Goal: Information Seeking & Learning: Learn about a topic

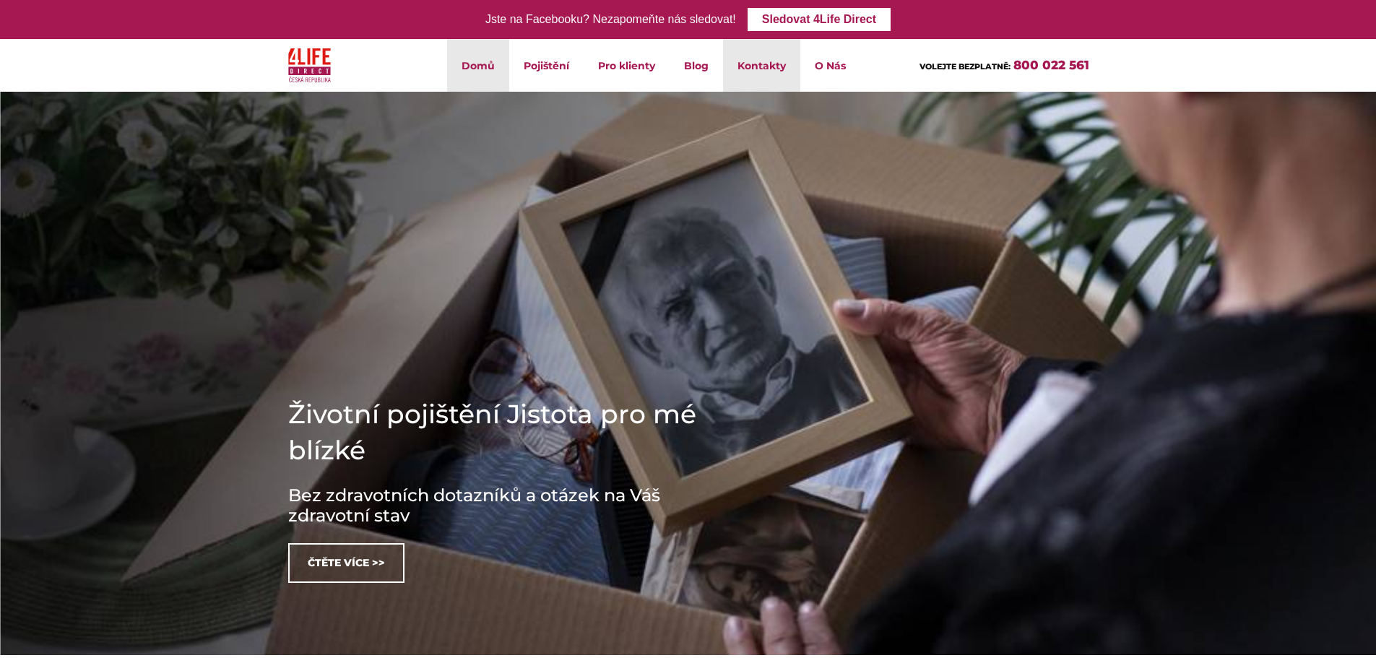
click at [765, 61] on link "Kontakty" at bounding box center [761, 65] width 77 height 53
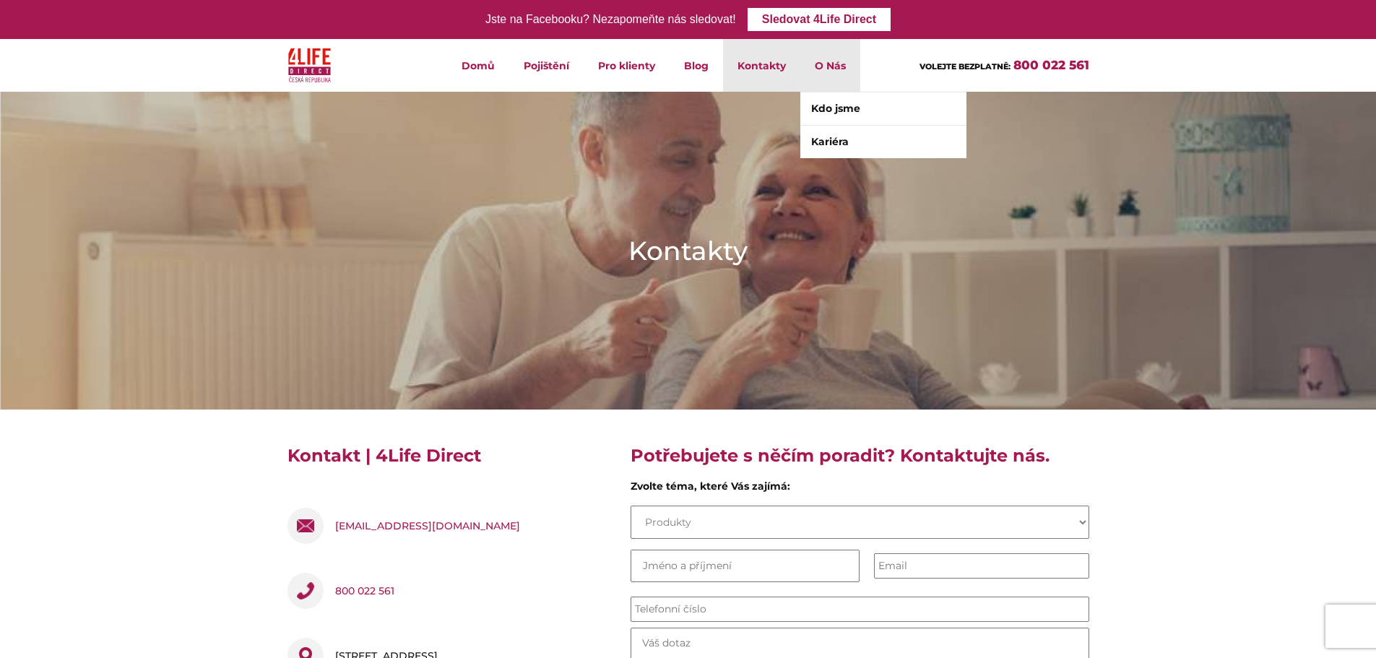
click at [830, 63] on li "O Nás Kdo jsme Kariéra" at bounding box center [831, 65] width 60 height 53
click at [834, 111] on link "Kdo jsme" at bounding box center [884, 108] width 166 height 33
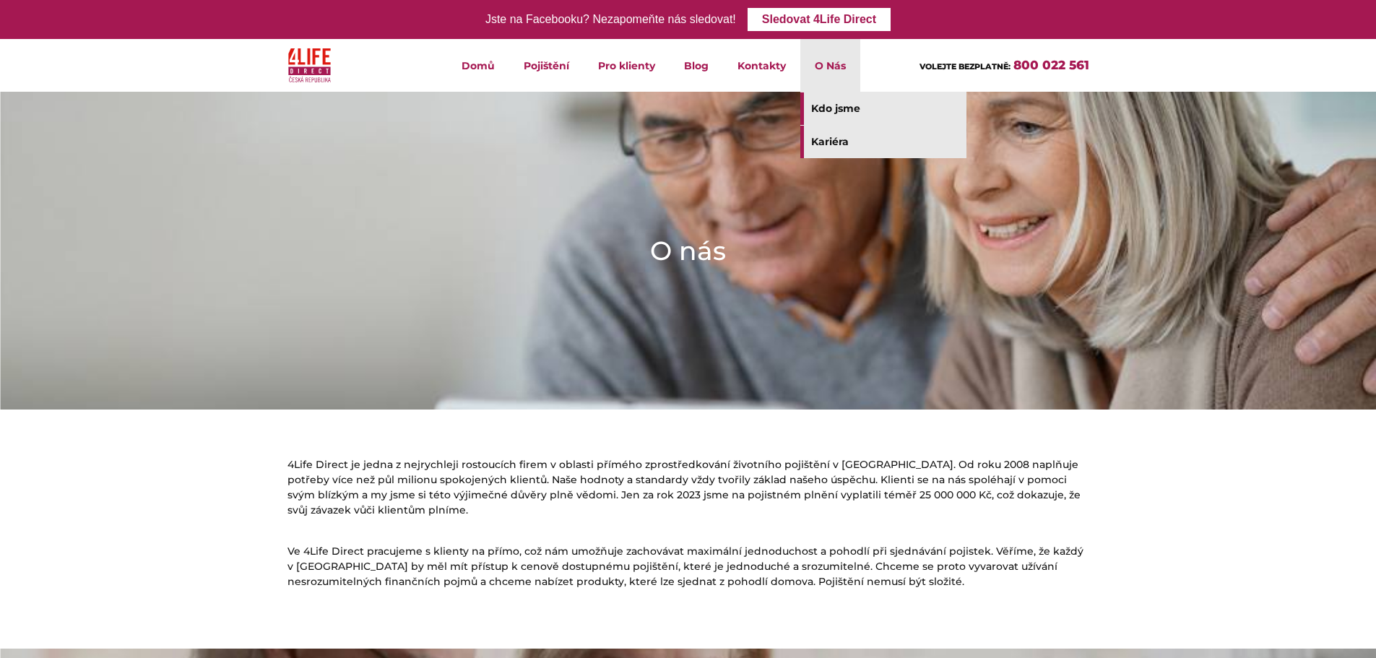
click at [836, 139] on link "Kariéra" at bounding box center [884, 142] width 166 height 33
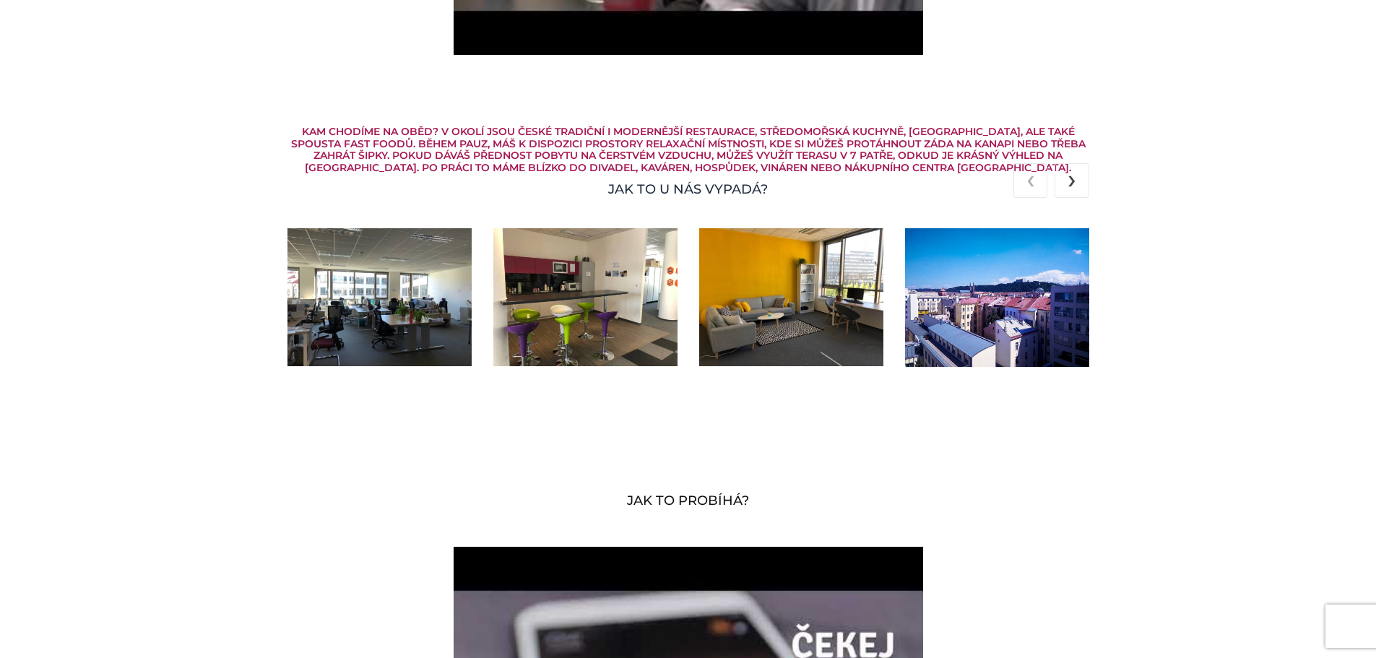
scroll to position [2816, 0]
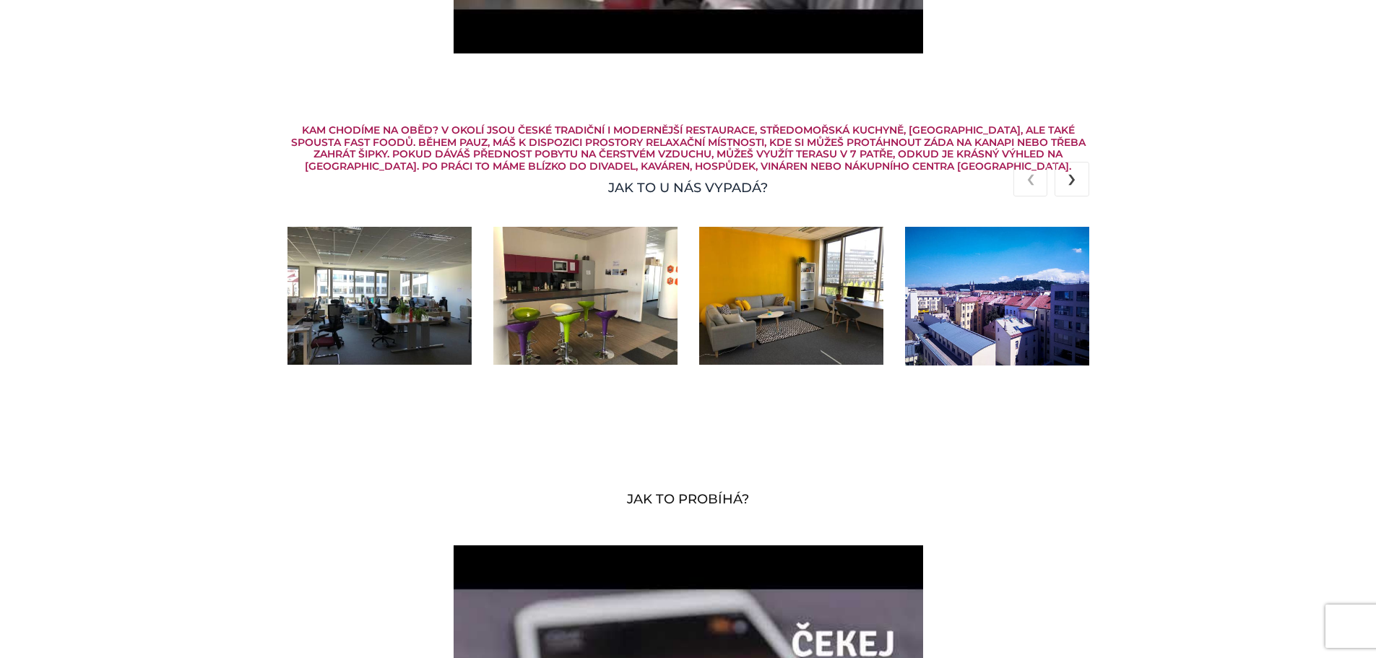
click at [374, 337] on img at bounding box center [380, 296] width 184 height 138
click at [1082, 194] on button "›" at bounding box center [1072, 179] width 34 height 35
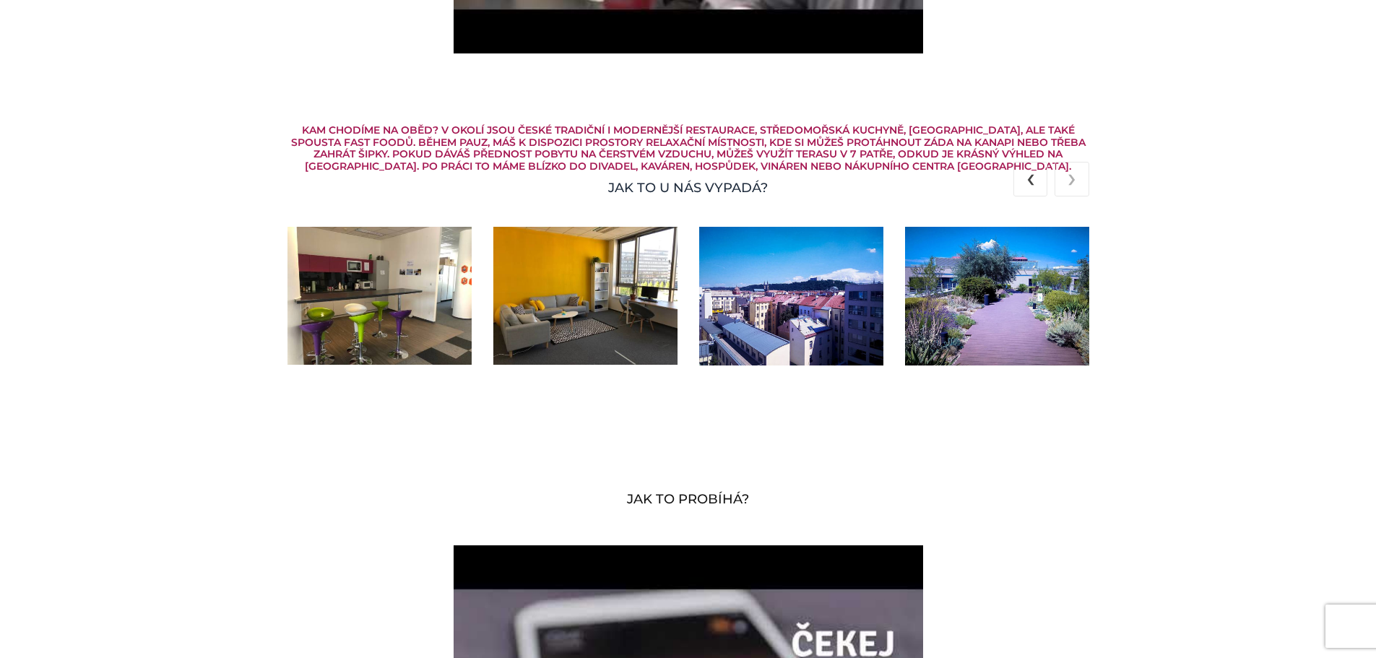
click at [621, 344] on img at bounding box center [586, 296] width 184 height 138
click at [751, 319] on img at bounding box center [791, 296] width 184 height 139
click at [1038, 184] on button "‹" at bounding box center [1031, 179] width 34 height 35
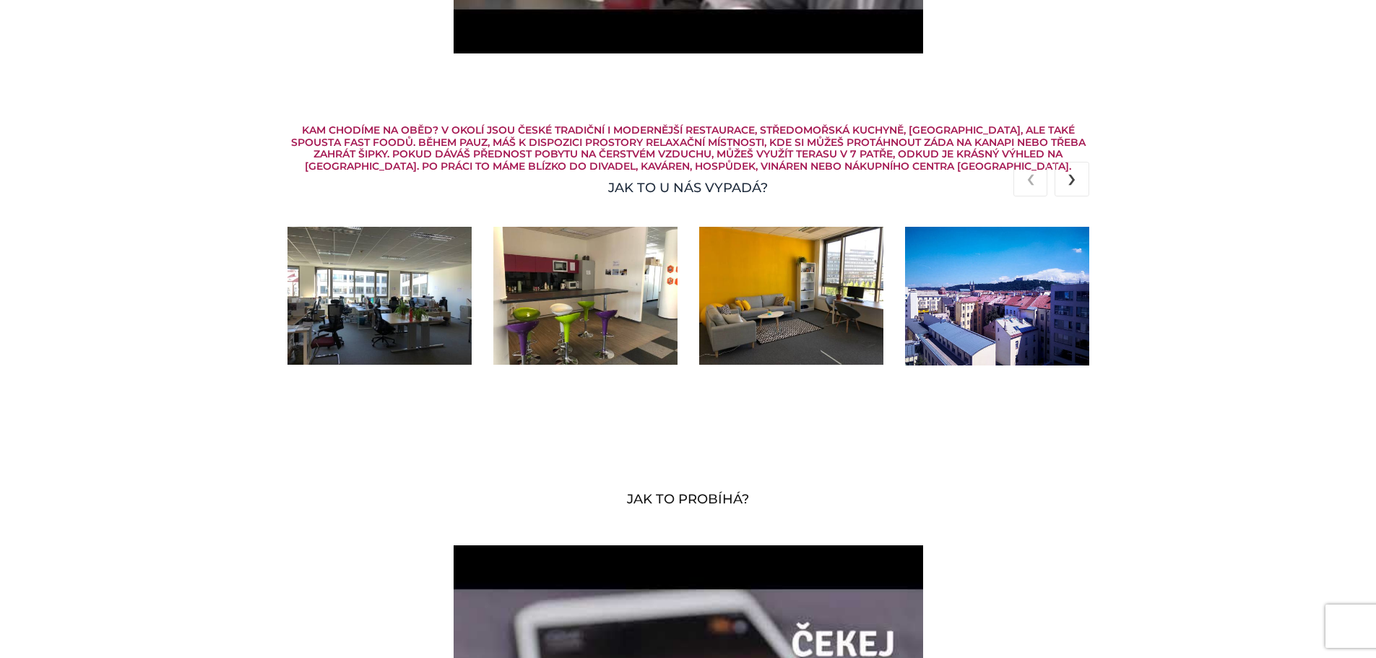
click at [288, 307] on div at bounding box center [369, 296] width 206 height 138
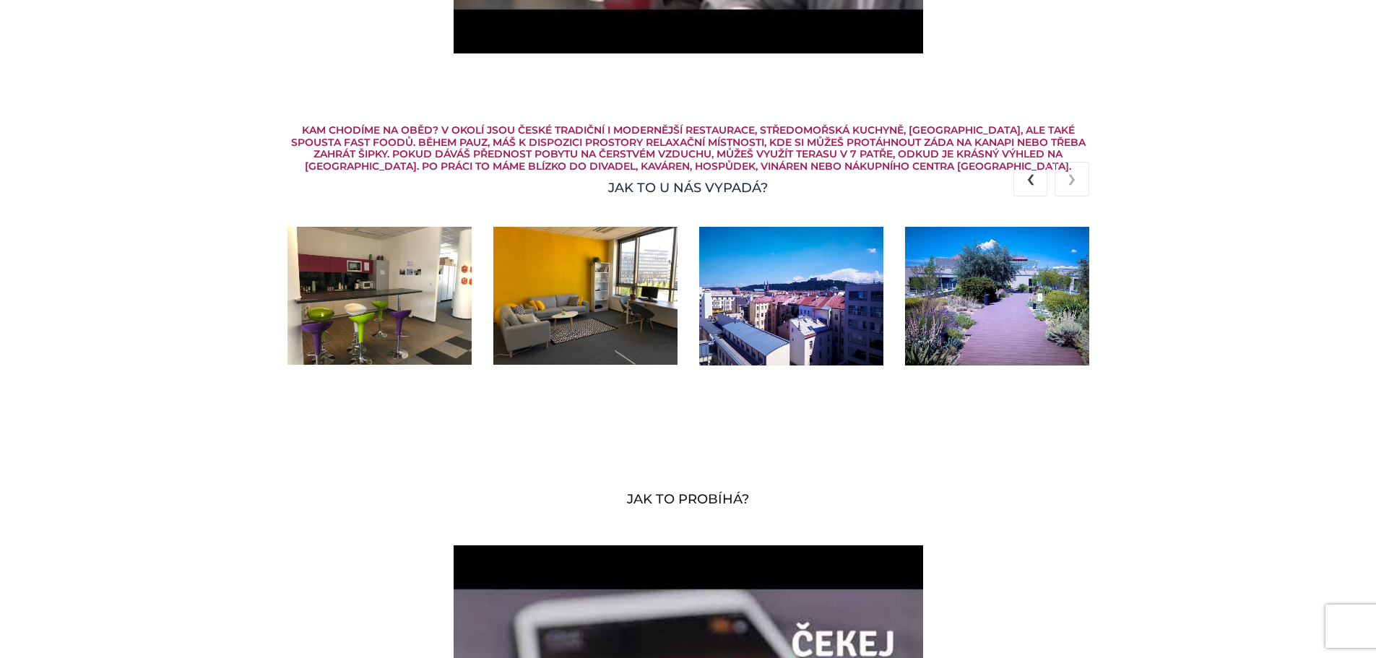
click at [411, 316] on img at bounding box center [380, 296] width 184 height 138
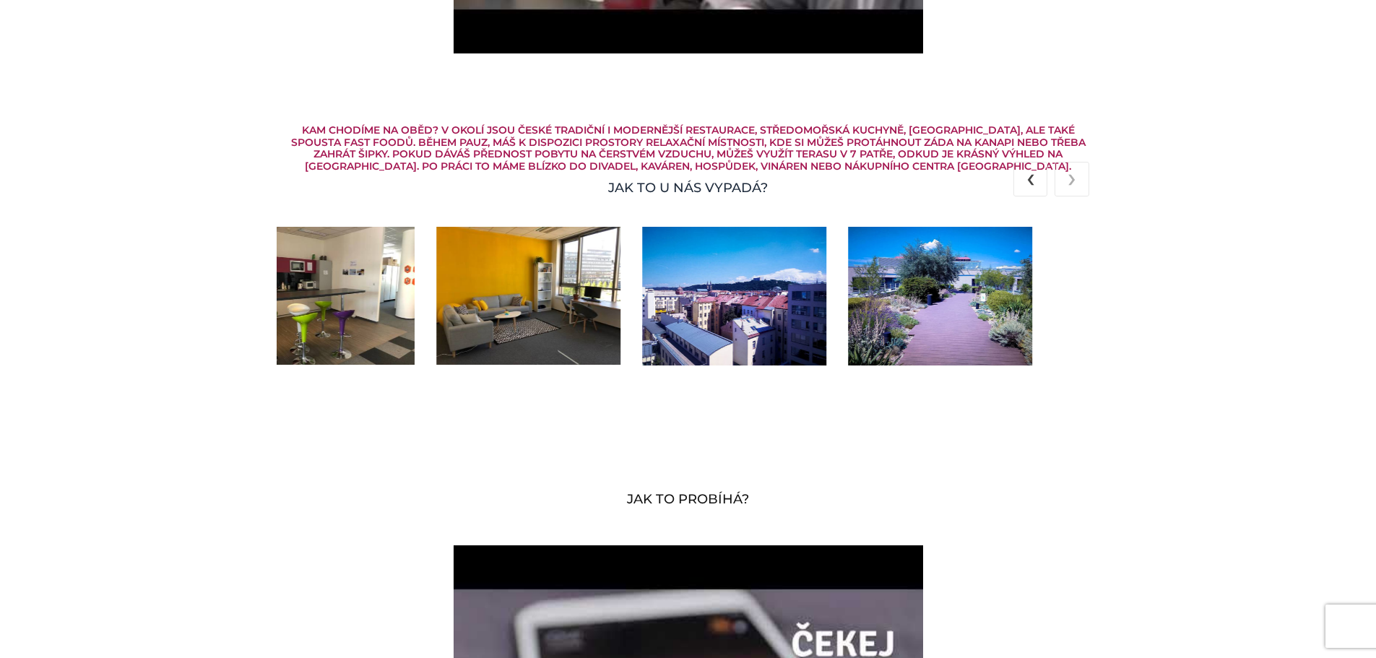
drag, startPoint x: 733, startPoint y: 312, endPoint x: 501, endPoint y: 312, distance: 231.9
click at [501, 312] on div at bounding box center [529, 296] width 1030 height 139
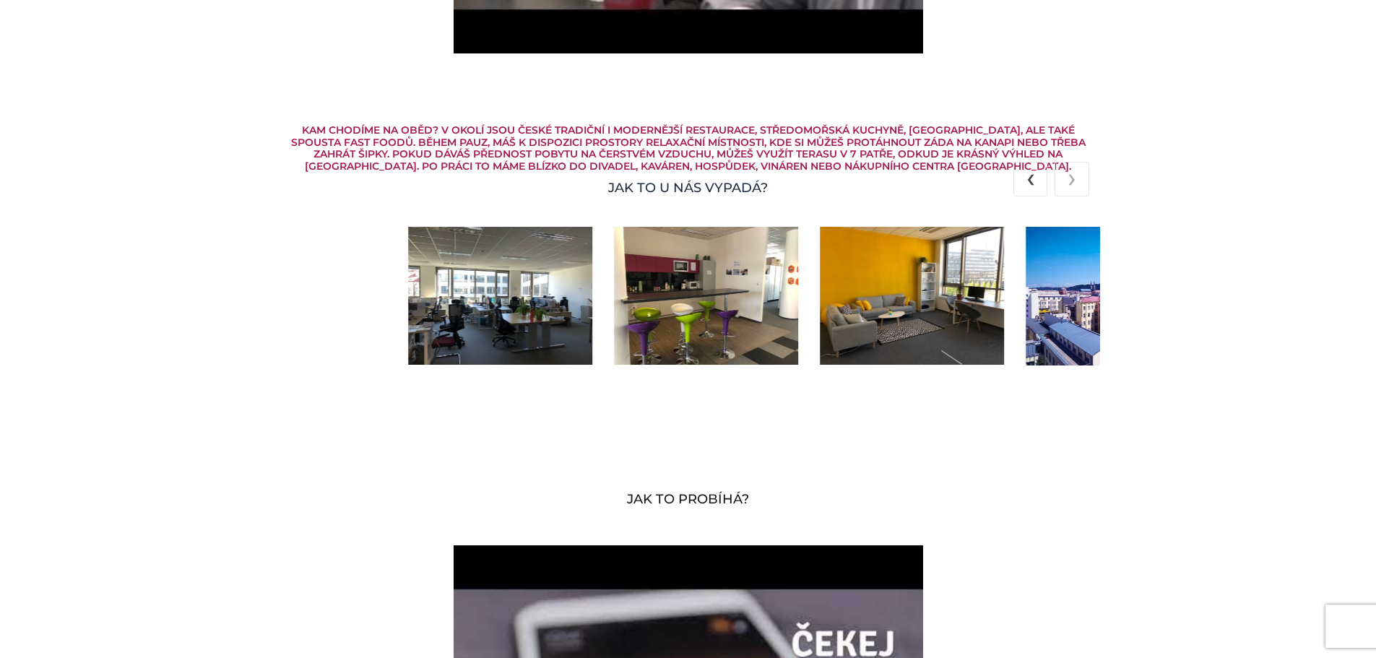
drag, startPoint x: 409, startPoint y: 305, endPoint x: 1013, endPoint y: 314, distance: 604.1
click at [1013, 314] on div at bounding box center [912, 296] width 1030 height 139
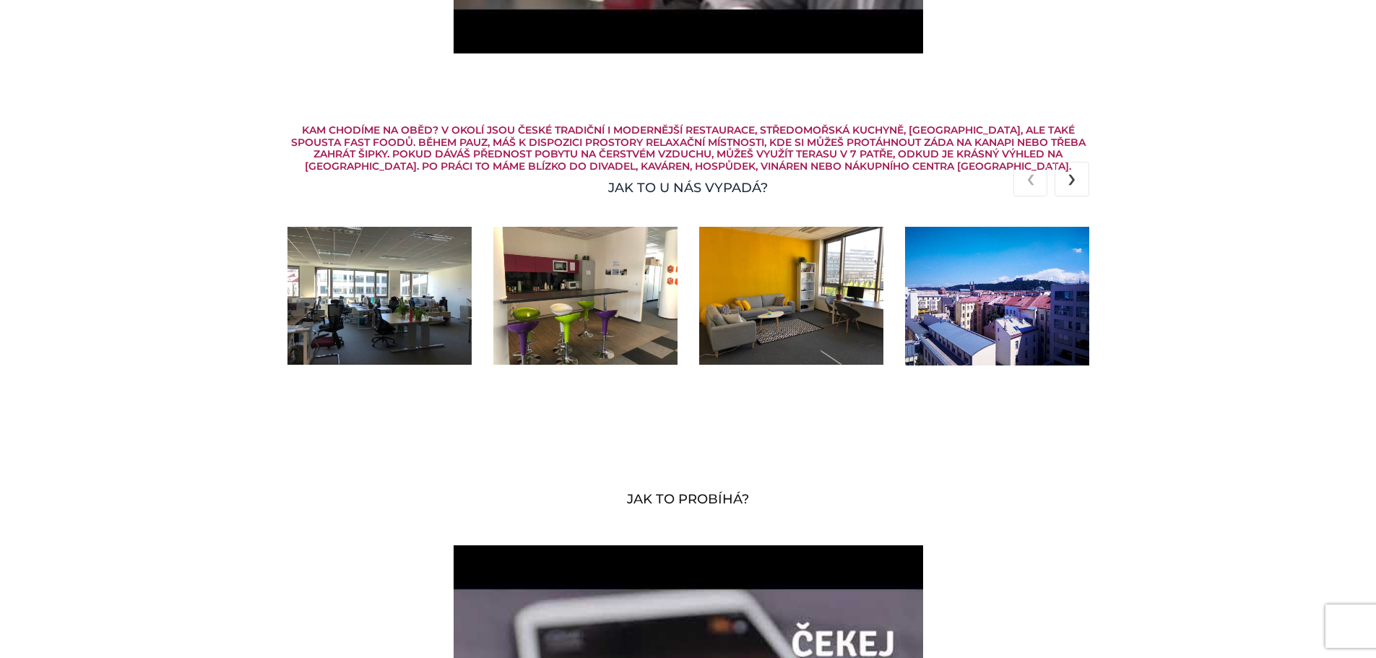
click at [421, 306] on img at bounding box center [380, 296] width 184 height 138
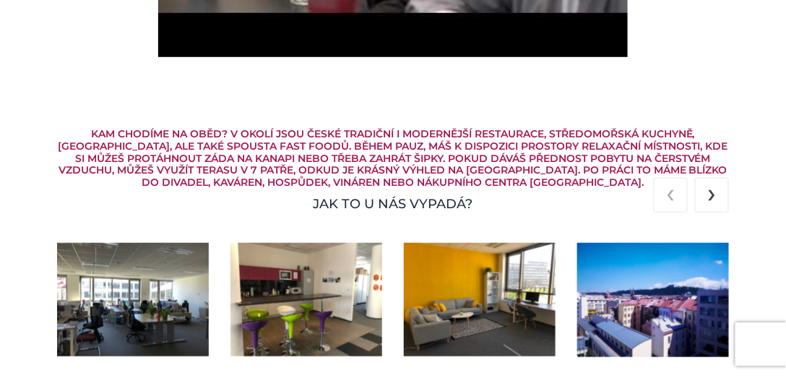
scroll to position [3044, 0]
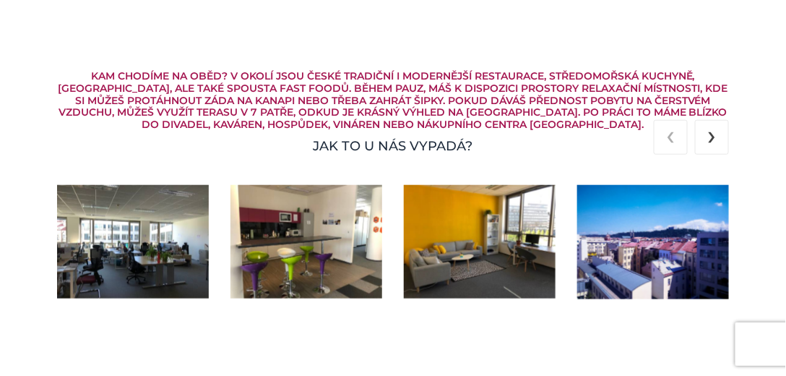
click at [152, 186] on img at bounding box center [133, 242] width 152 height 114
click at [135, 196] on img at bounding box center [133, 242] width 152 height 114
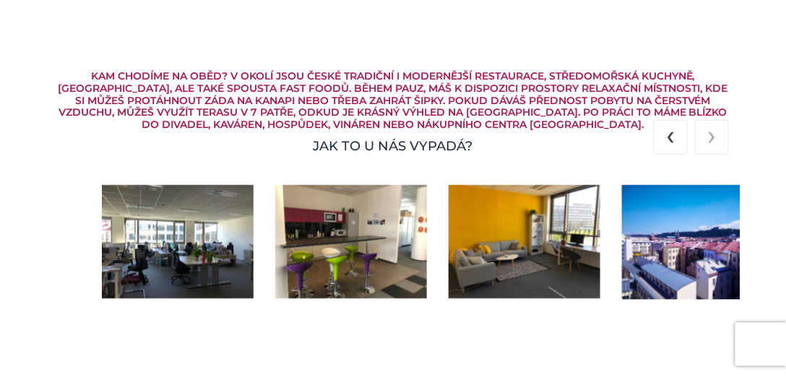
drag, startPoint x: 144, startPoint y: 178, endPoint x: 372, endPoint y: 179, distance: 228.3
click at [372, 185] on img at bounding box center [351, 242] width 152 height 114
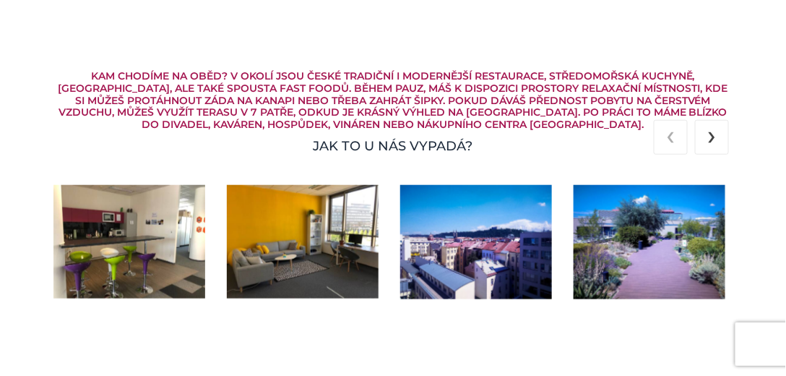
drag, startPoint x: 333, startPoint y: 179, endPoint x: 152, endPoint y: 188, distance: 181.6
click at [152, 188] on img at bounding box center [129, 242] width 152 height 114
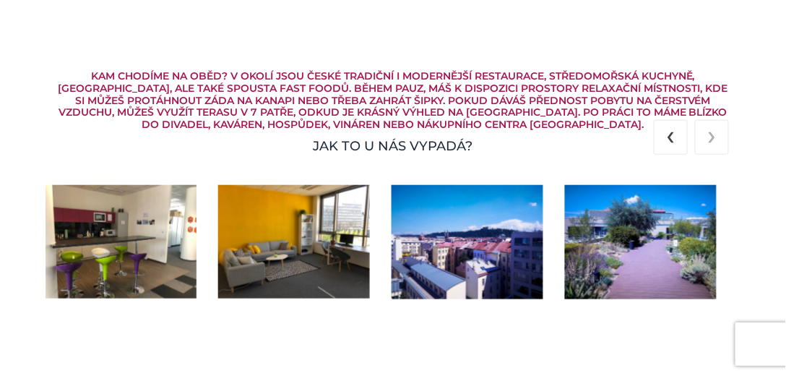
drag, startPoint x: 299, startPoint y: 196, endPoint x: 244, endPoint y: 204, distance: 56.3
click at [240, 206] on img at bounding box center [294, 242] width 152 height 114
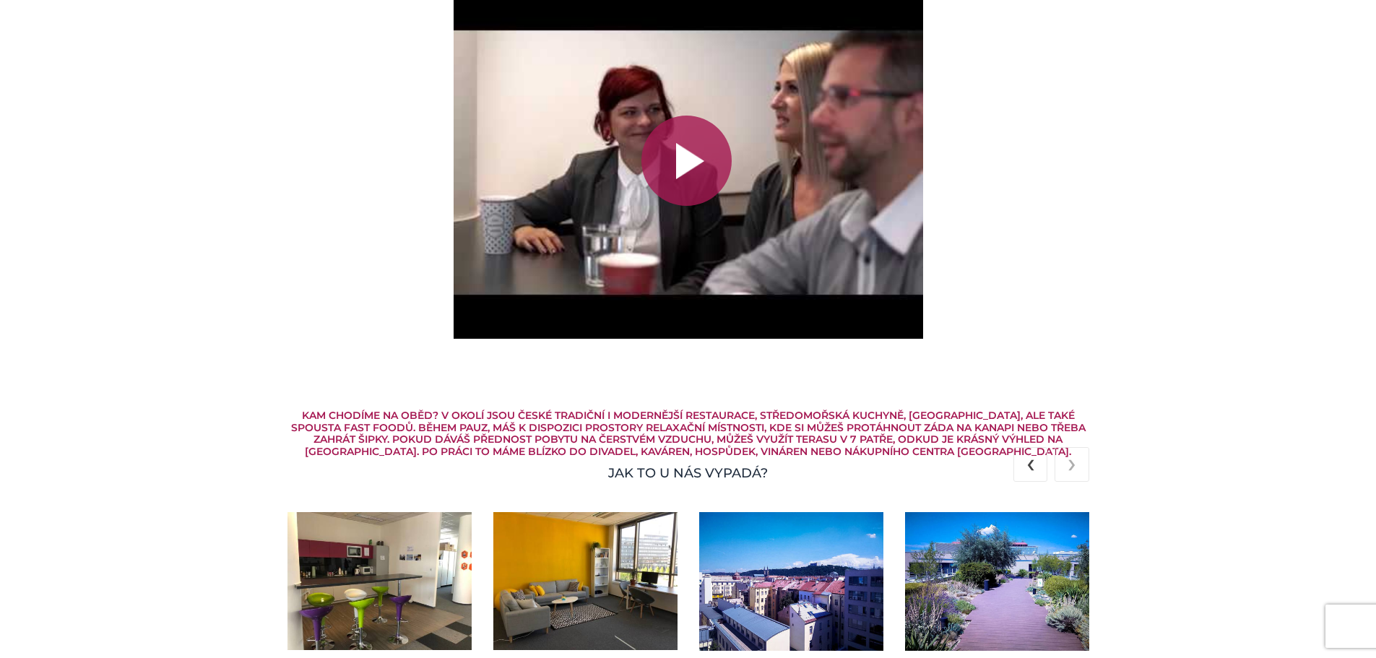
scroll to position [2405, 0]
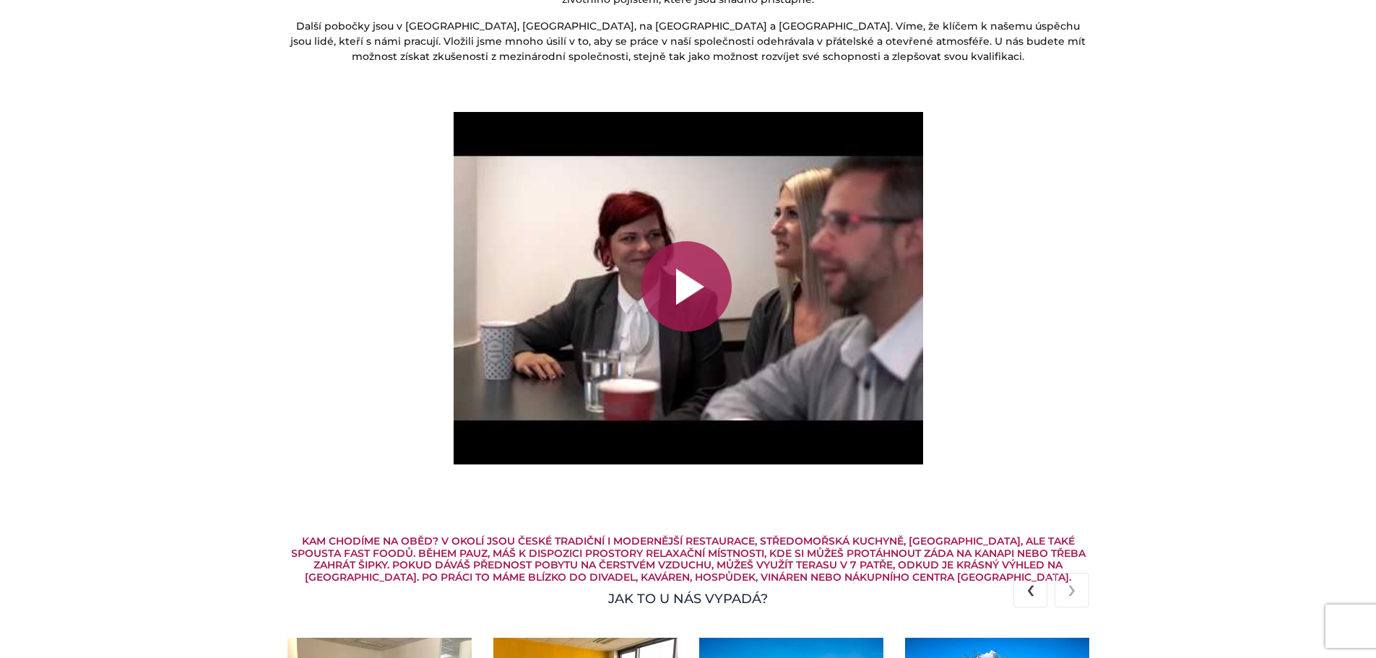
click at [667, 281] on div at bounding box center [687, 286] width 90 height 90
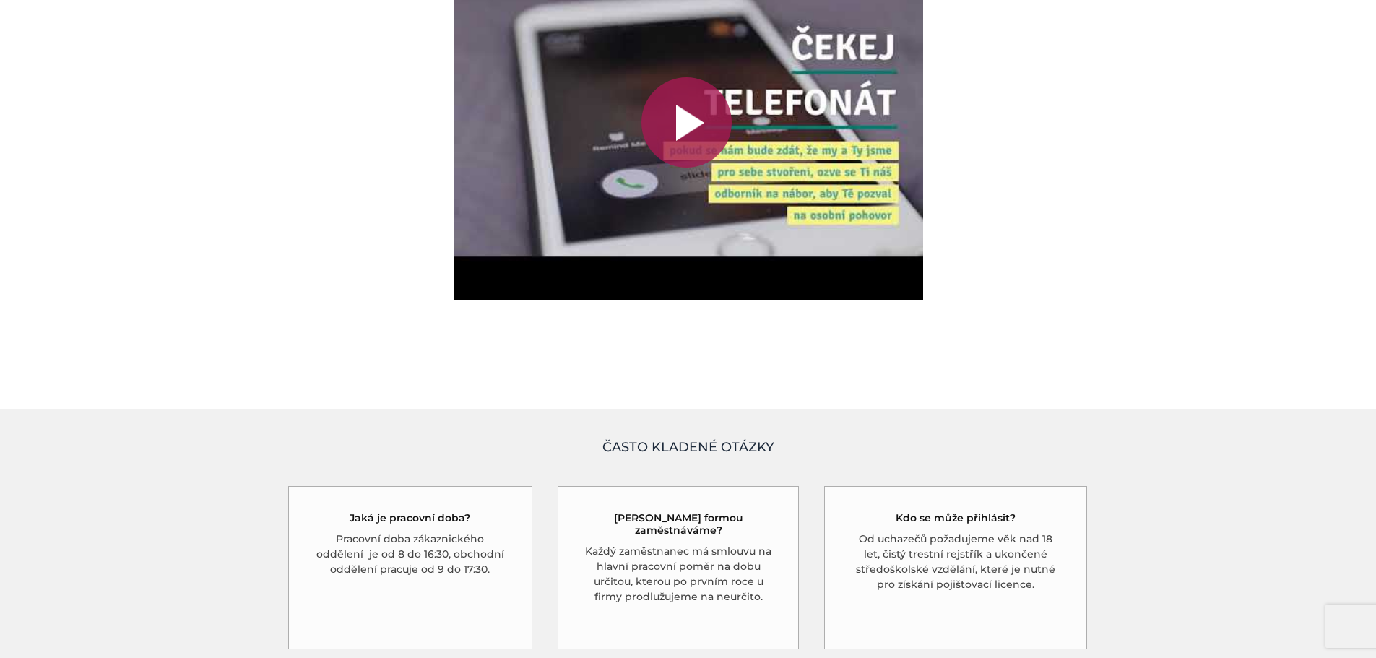
scroll to position [3199, 0]
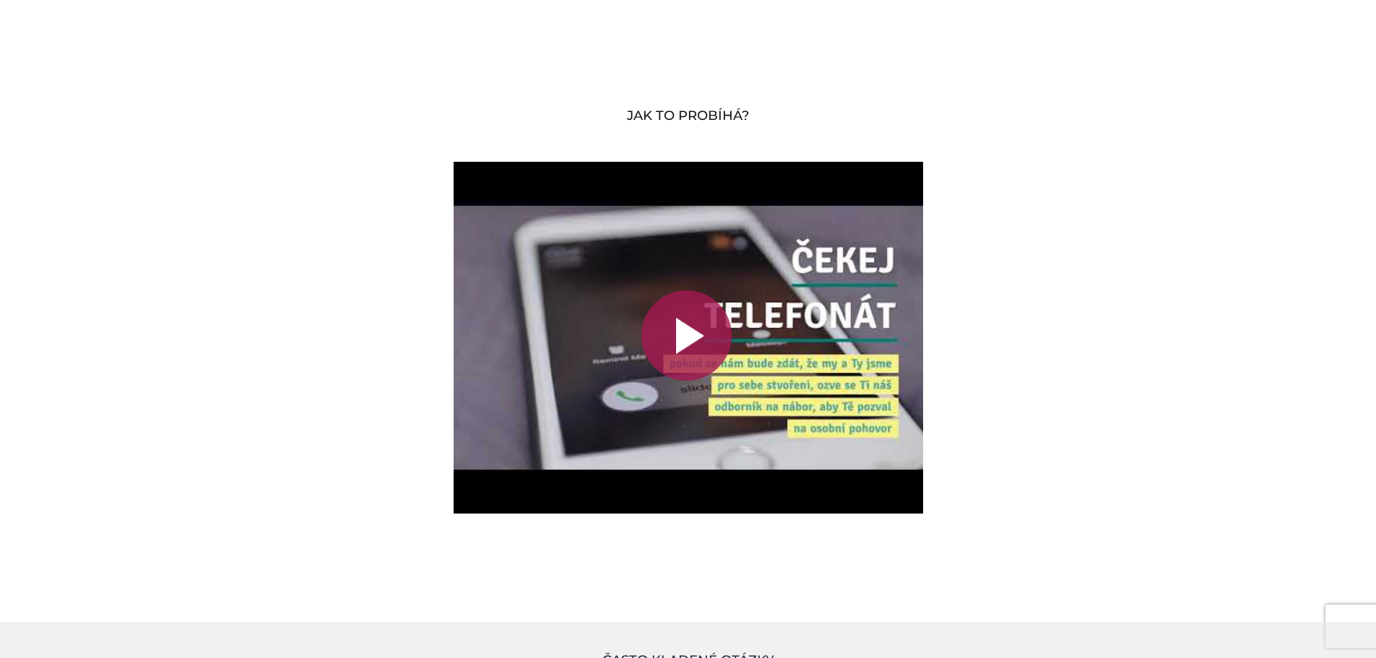
click at [713, 349] on div at bounding box center [687, 335] width 90 height 90
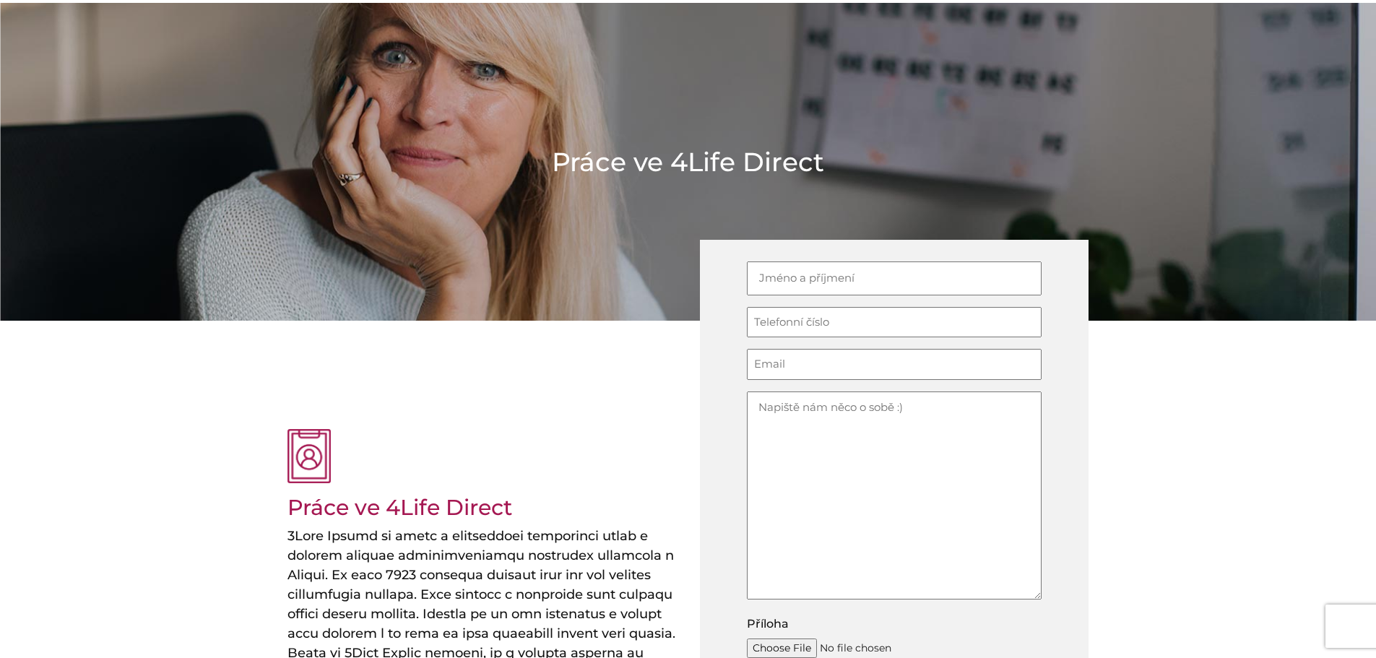
scroll to position [0, 0]
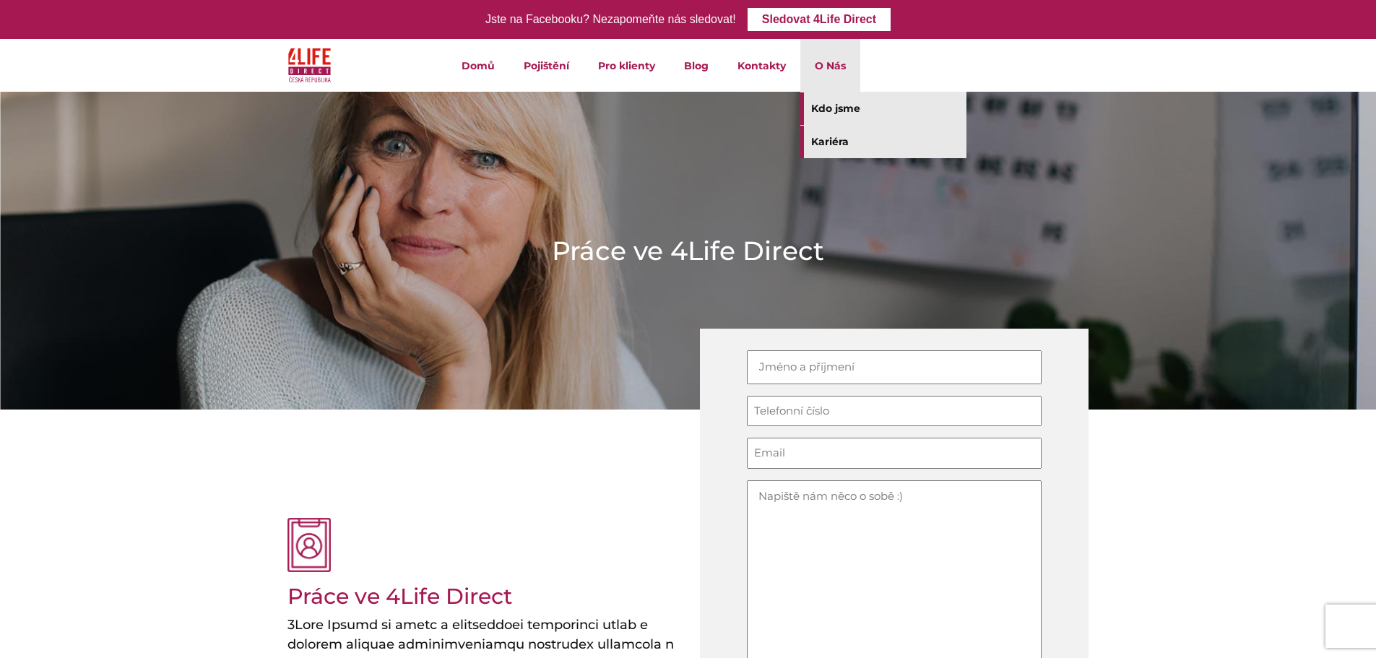
click at [837, 108] on link "Kdo jsme" at bounding box center [884, 108] width 166 height 33
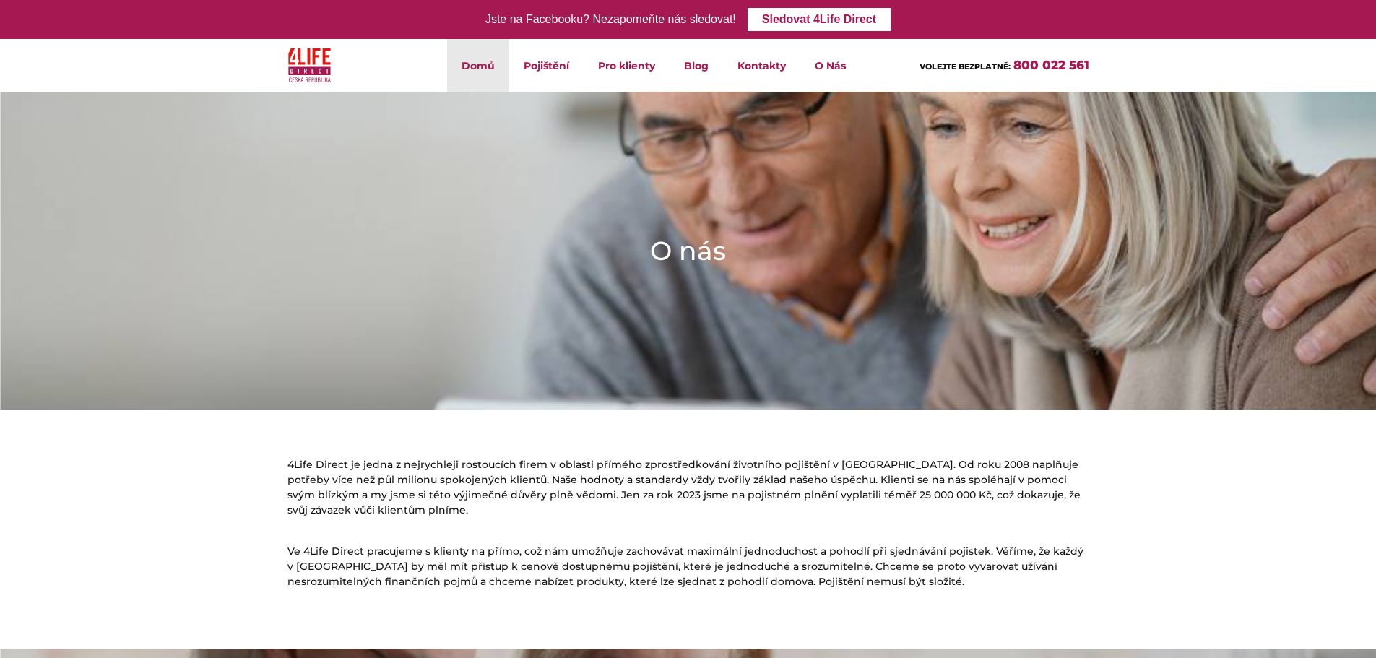
click at [500, 60] on link "Domů" at bounding box center [478, 65] width 62 height 53
